Goal: Check status: Check status

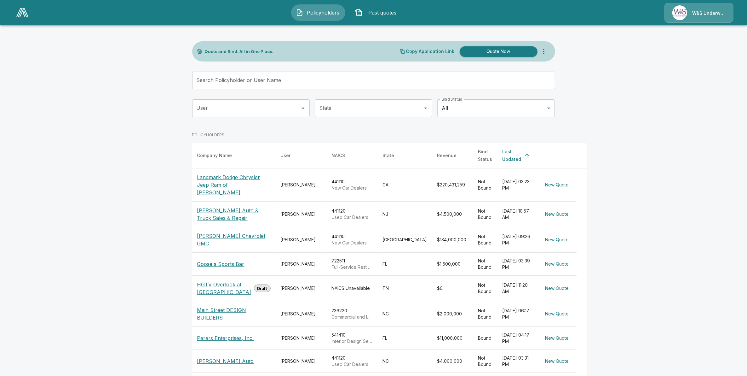
click at [498, 177] on td "October 9, 2025 at 03:23 PM" at bounding box center [518, 184] width 40 height 33
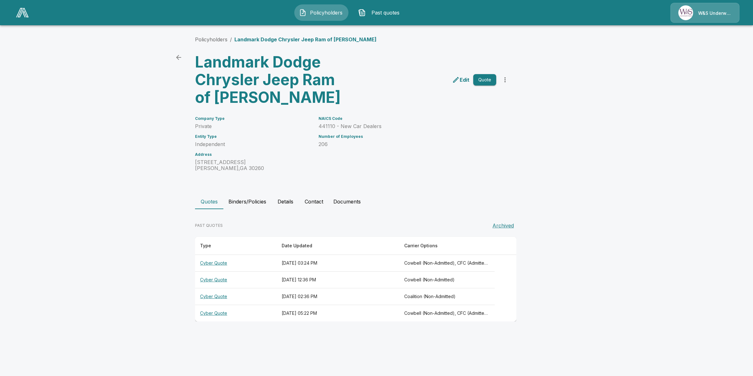
click at [439, 262] on th "Cowbell (Non-Admitted), CFC (Admitted), Coalition (Admitted), Tokio Marine TMHC…" at bounding box center [446, 263] width 95 height 17
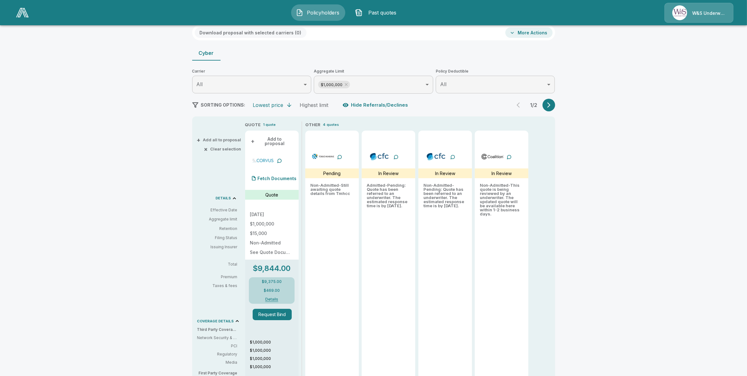
scroll to position [39, 0]
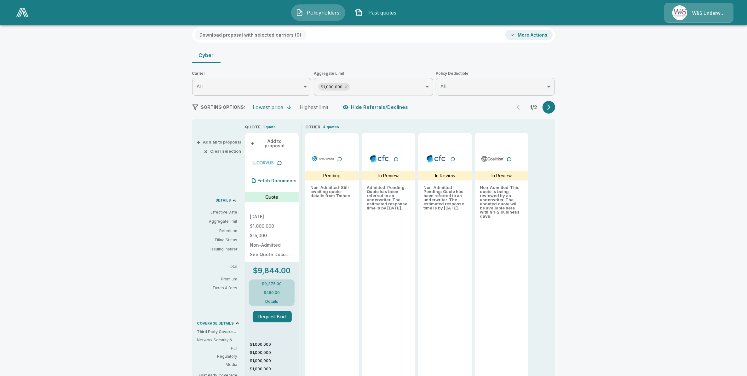
click at [549, 106] on icon "button" at bounding box center [549, 107] width 6 height 6
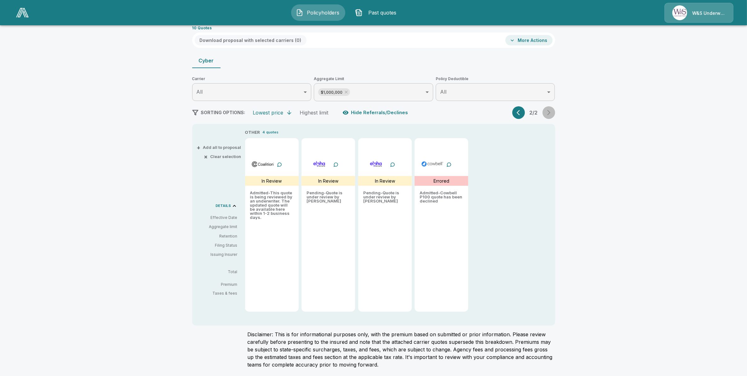
scroll to position [34, 0]
click at [517, 114] on button "button" at bounding box center [518, 113] width 13 height 13
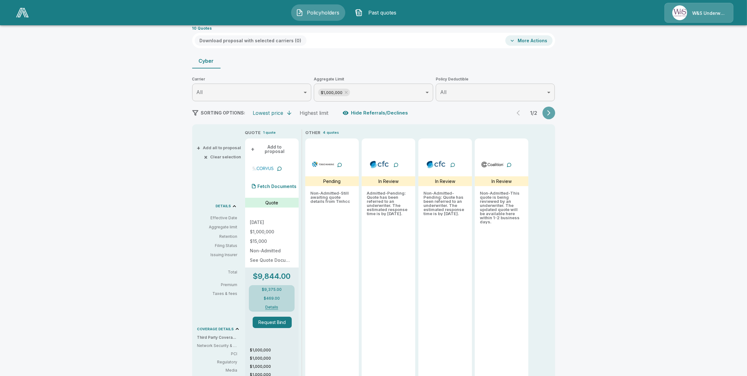
click at [552, 110] on icon "button" at bounding box center [549, 113] width 6 height 6
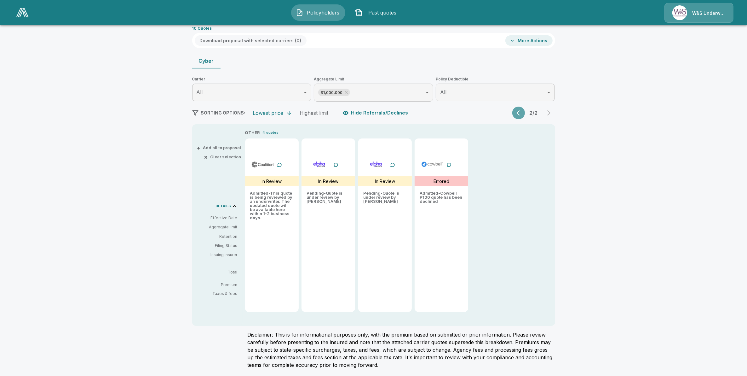
click at [522, 110] on icon "button" at bounding box center [520, 113] width 6 height 6
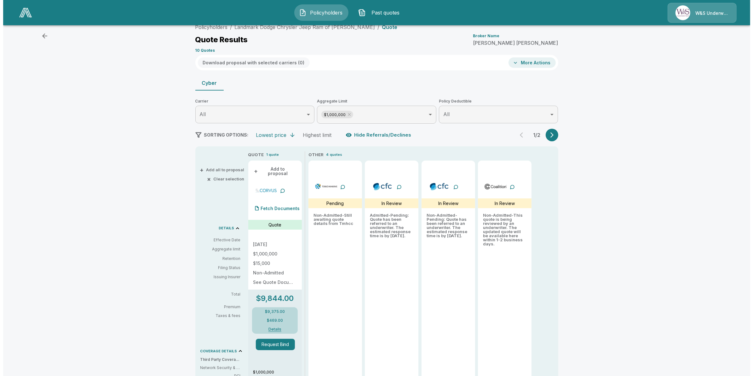
scroll to position [0, 0]
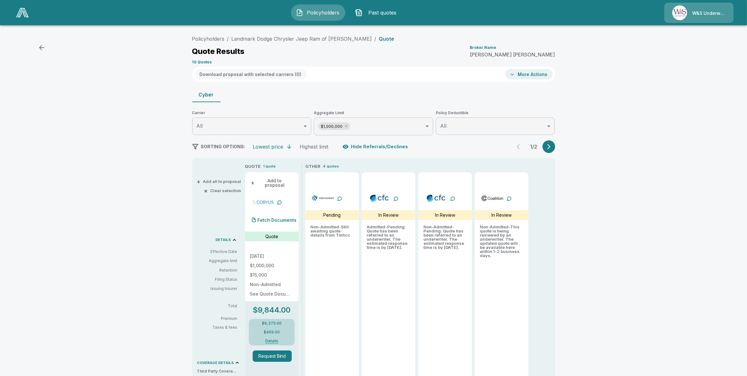
click at [40, 49] on icon "button" at bounding box center [42, 48] width 8 height 8
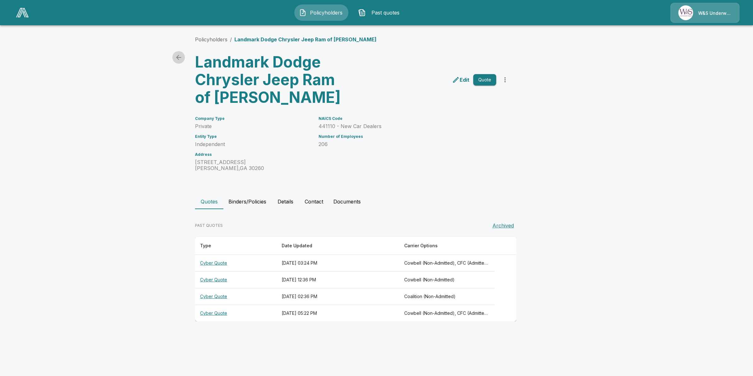
click at [179, 55] on icon "back" at bounding box center [179, 58] width 8 height 8
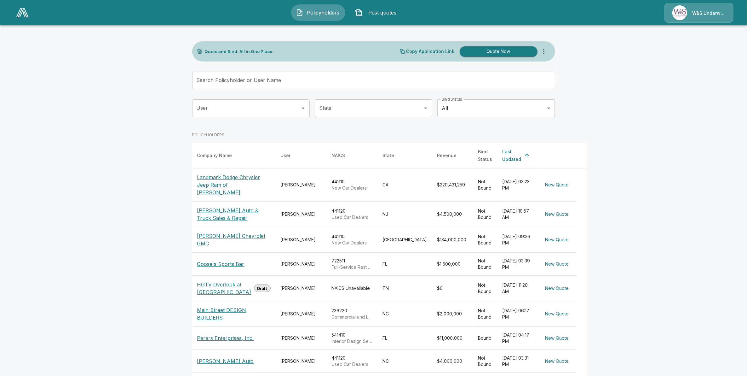
click at [498, 244] on td "[DATE] 09:26 PM" at bounding box center [518, 240] width 40 height 26
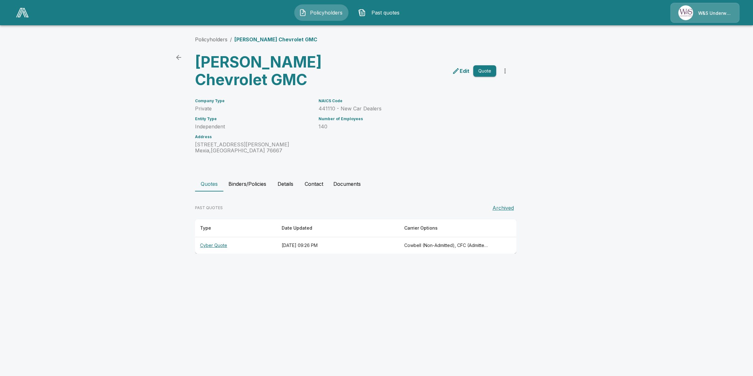
click at [295, 247] on th "[DATE] 09:26 PM" at bounding box center [338, 245] width 123 height 17
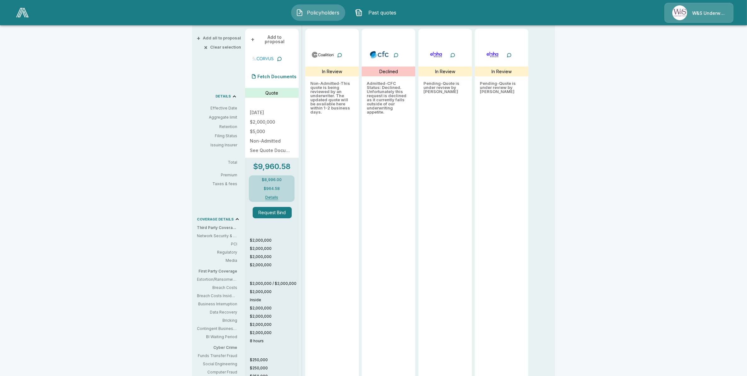
scroll to position [22, 0]
